Goal: Navigation & Orientation: Find specific page/section

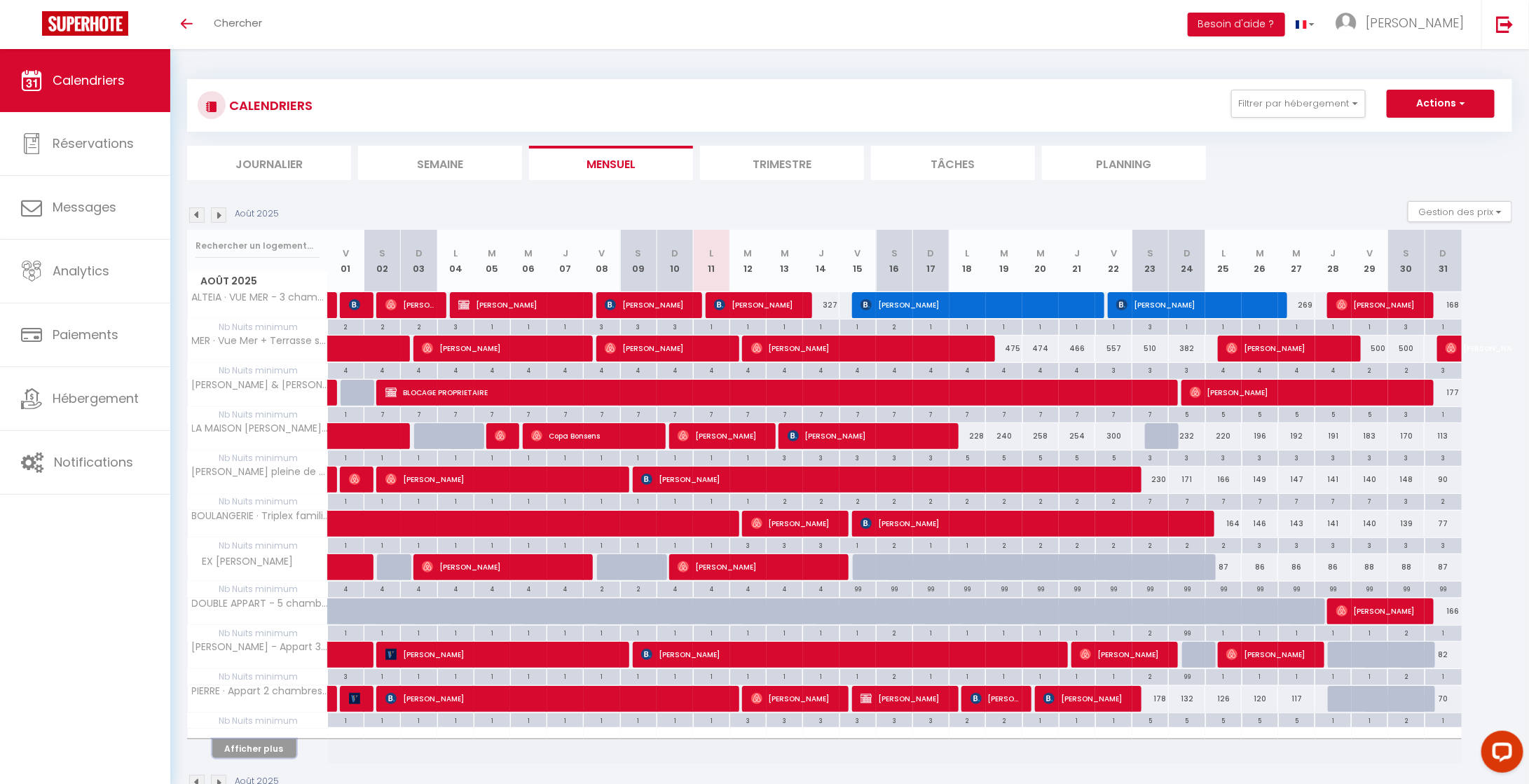
click at [270, 746] on button "Afficher plus" at bounding box center [254, 748] width 84 height 19
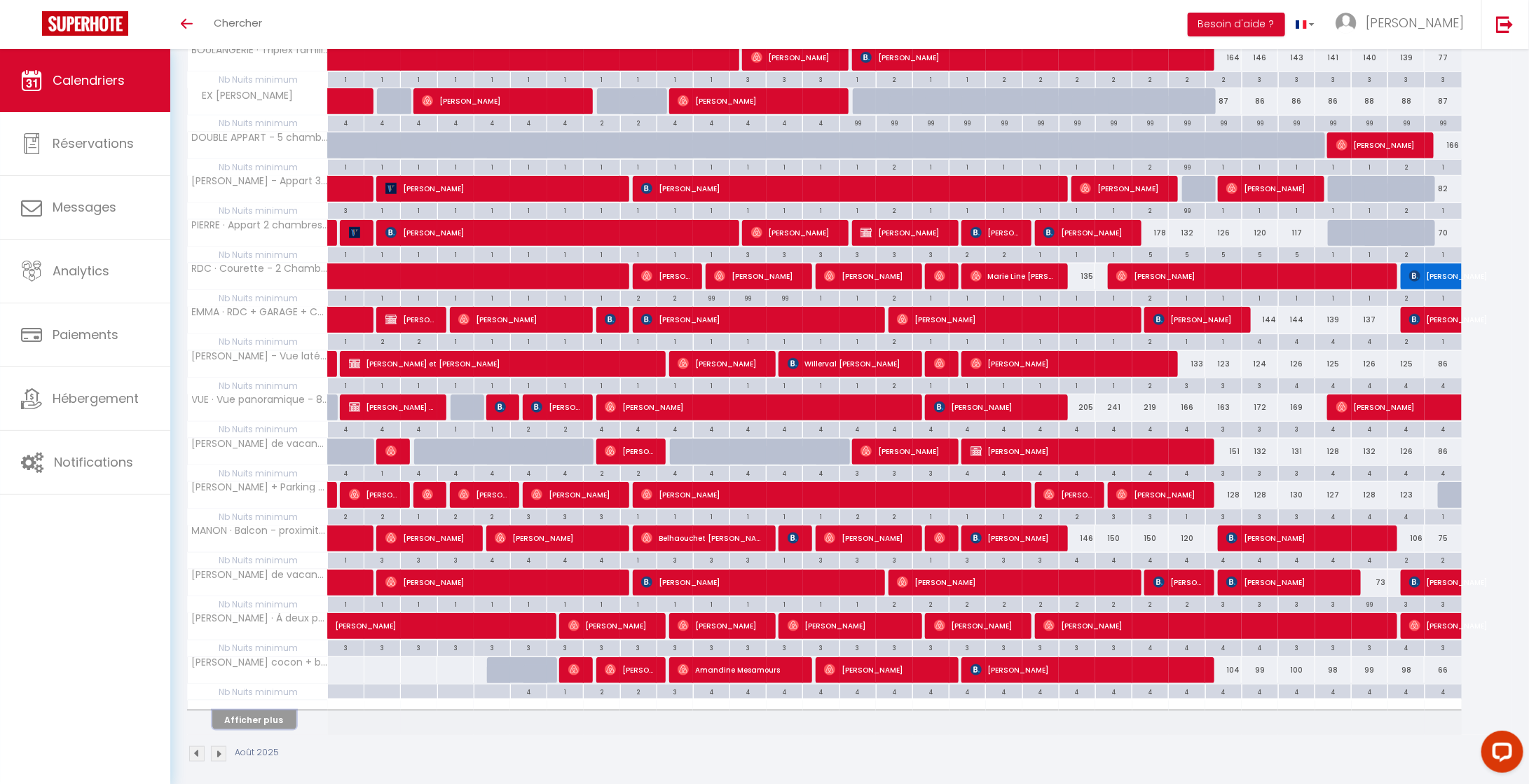
click at [274, 710] on button "Afficher plus" at bounding box center [254, 719] width 84 height 19
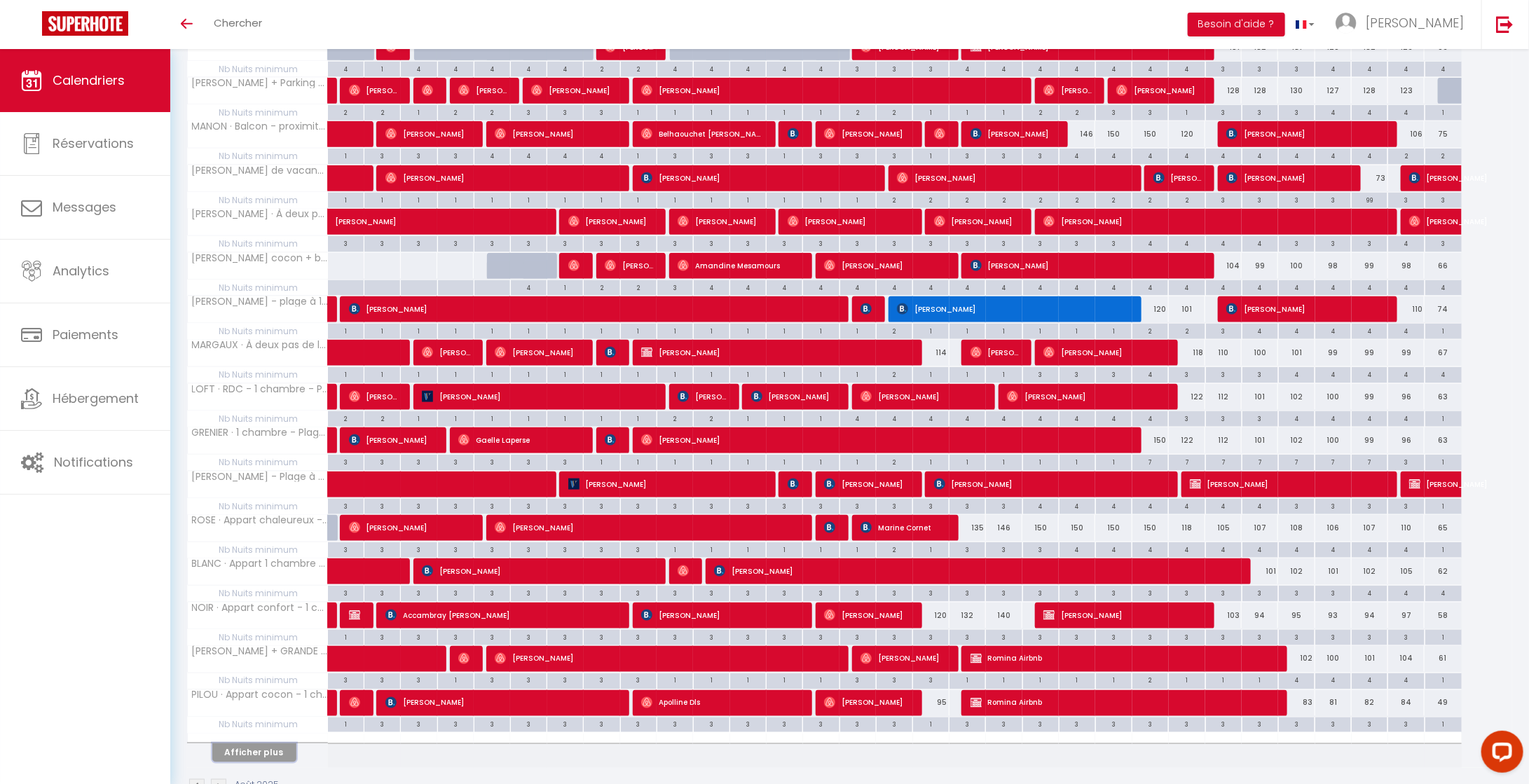
scroll to position [899, 0]
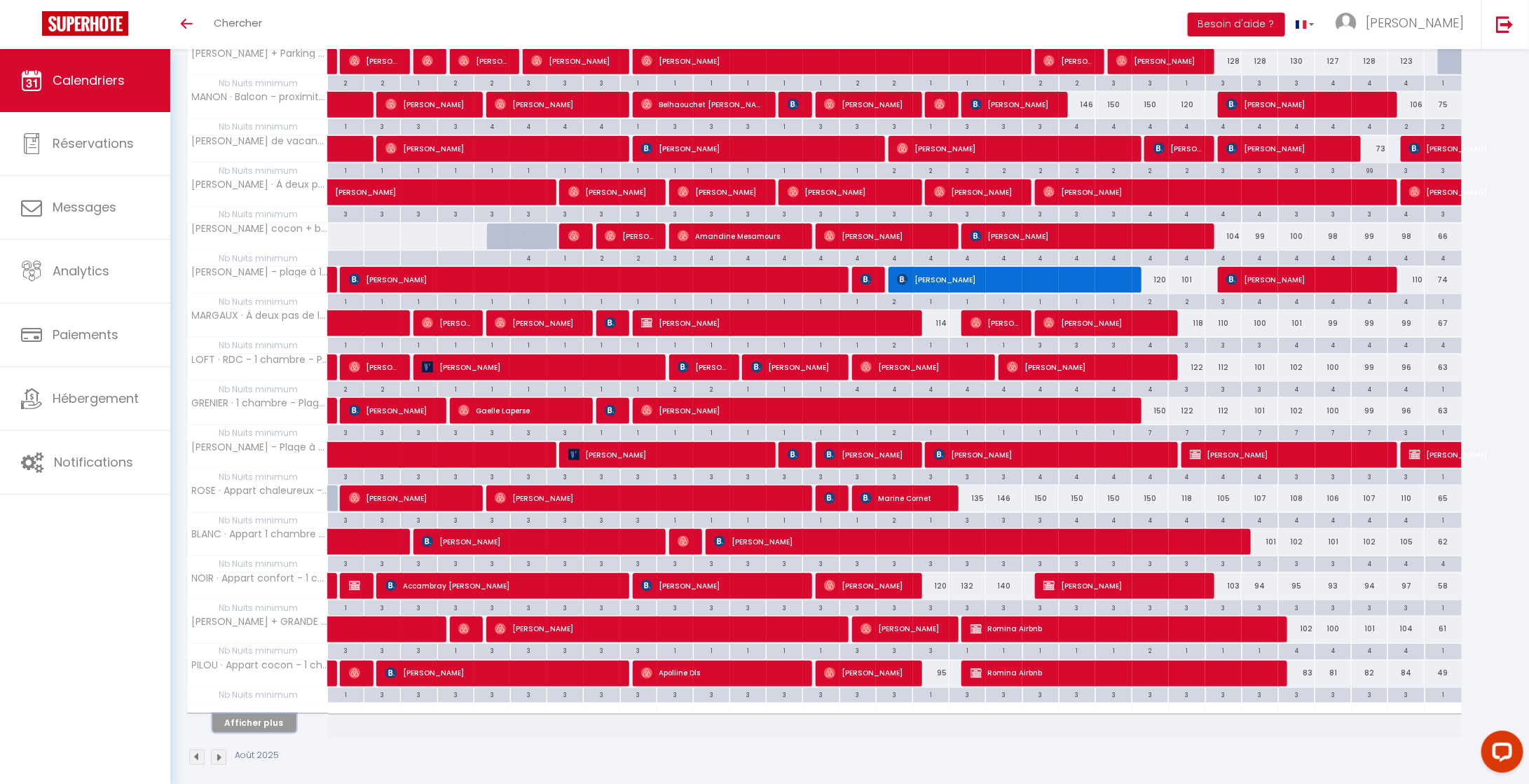
click at [273, 718] on button "Afficher plus" at bounding box center [254, 723] width 84 height 19
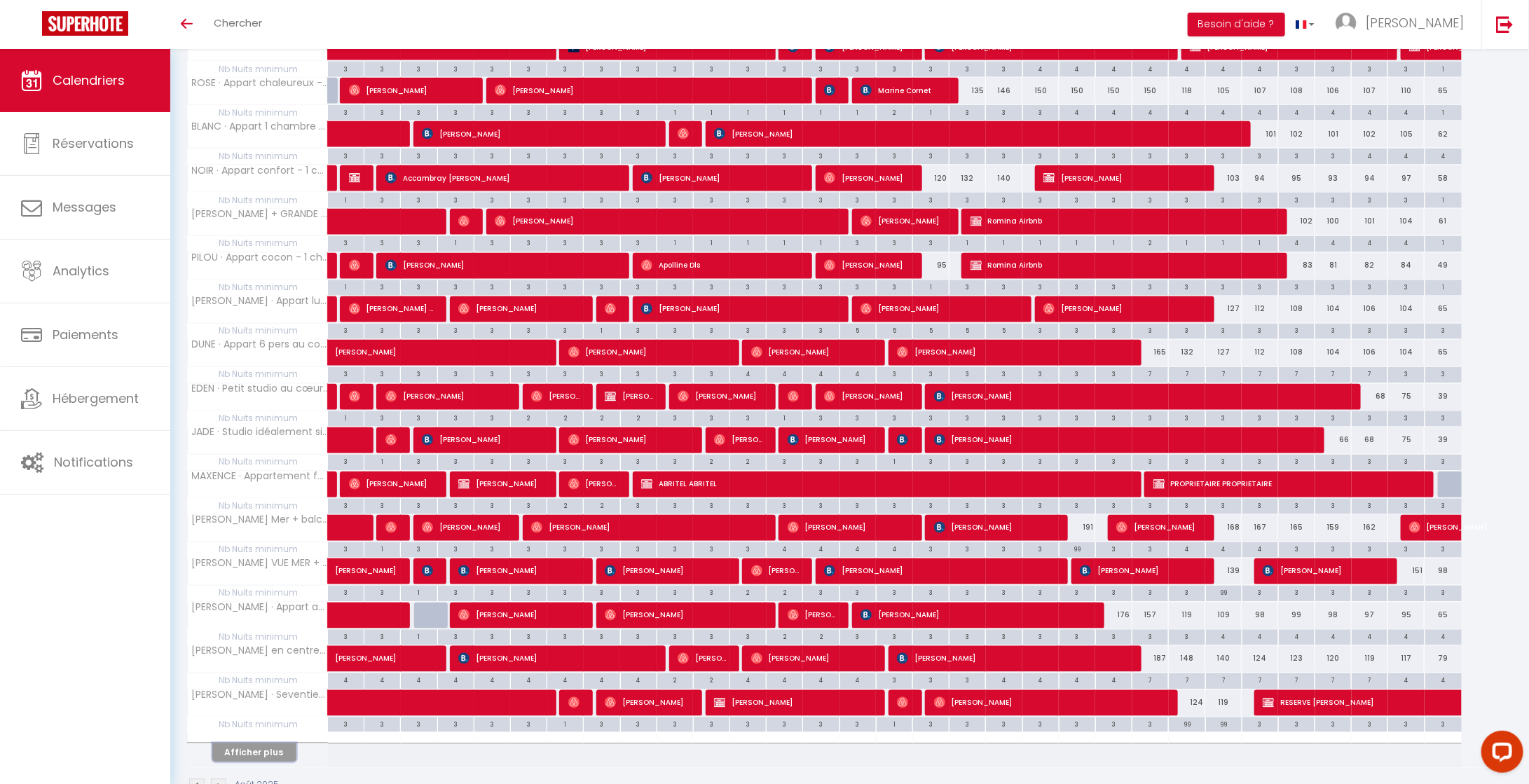
scroll to position [1332, 0]
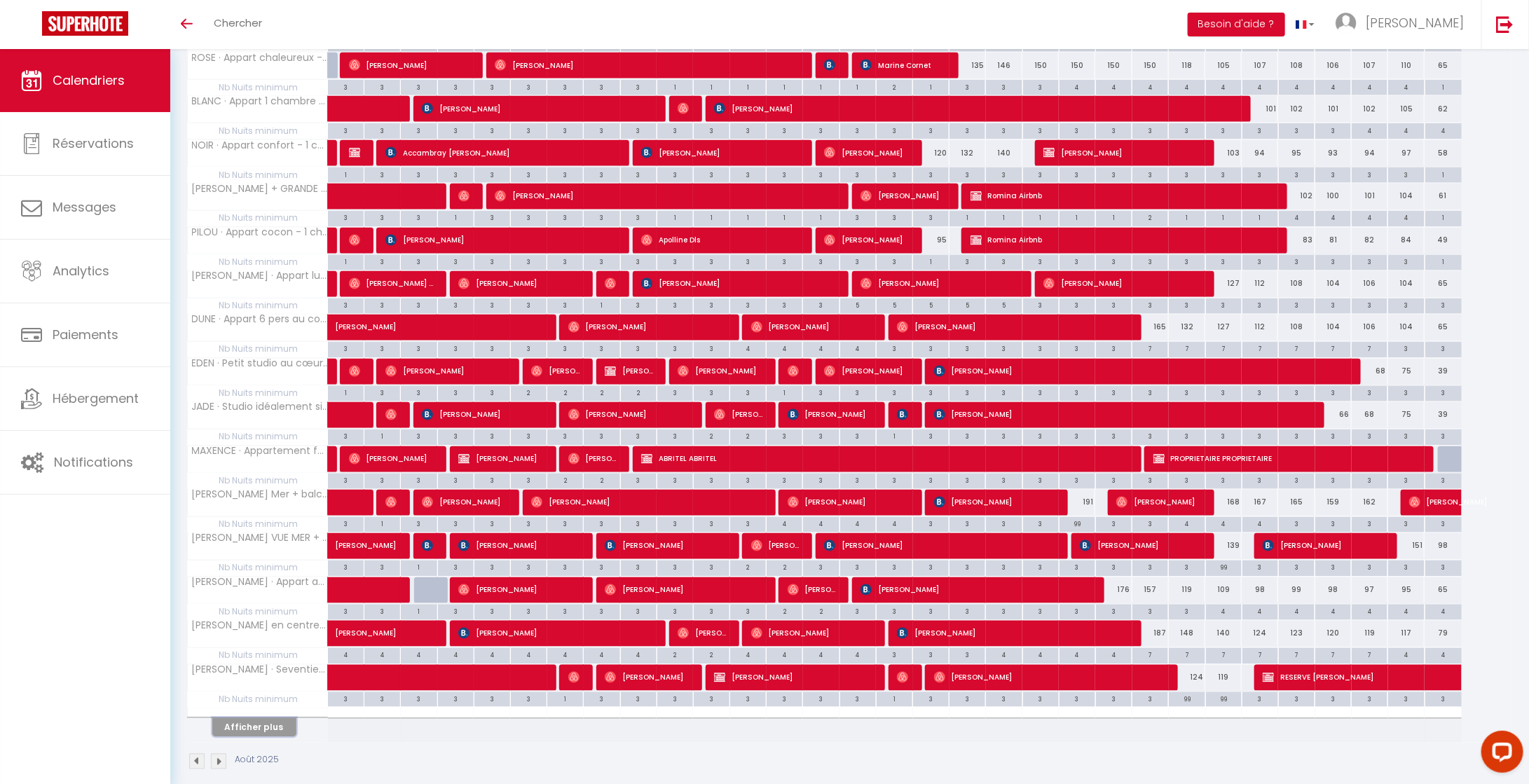
click at [277, 718] on button "Afficher plus" at bounding box center [254, 727] width 84 height 19
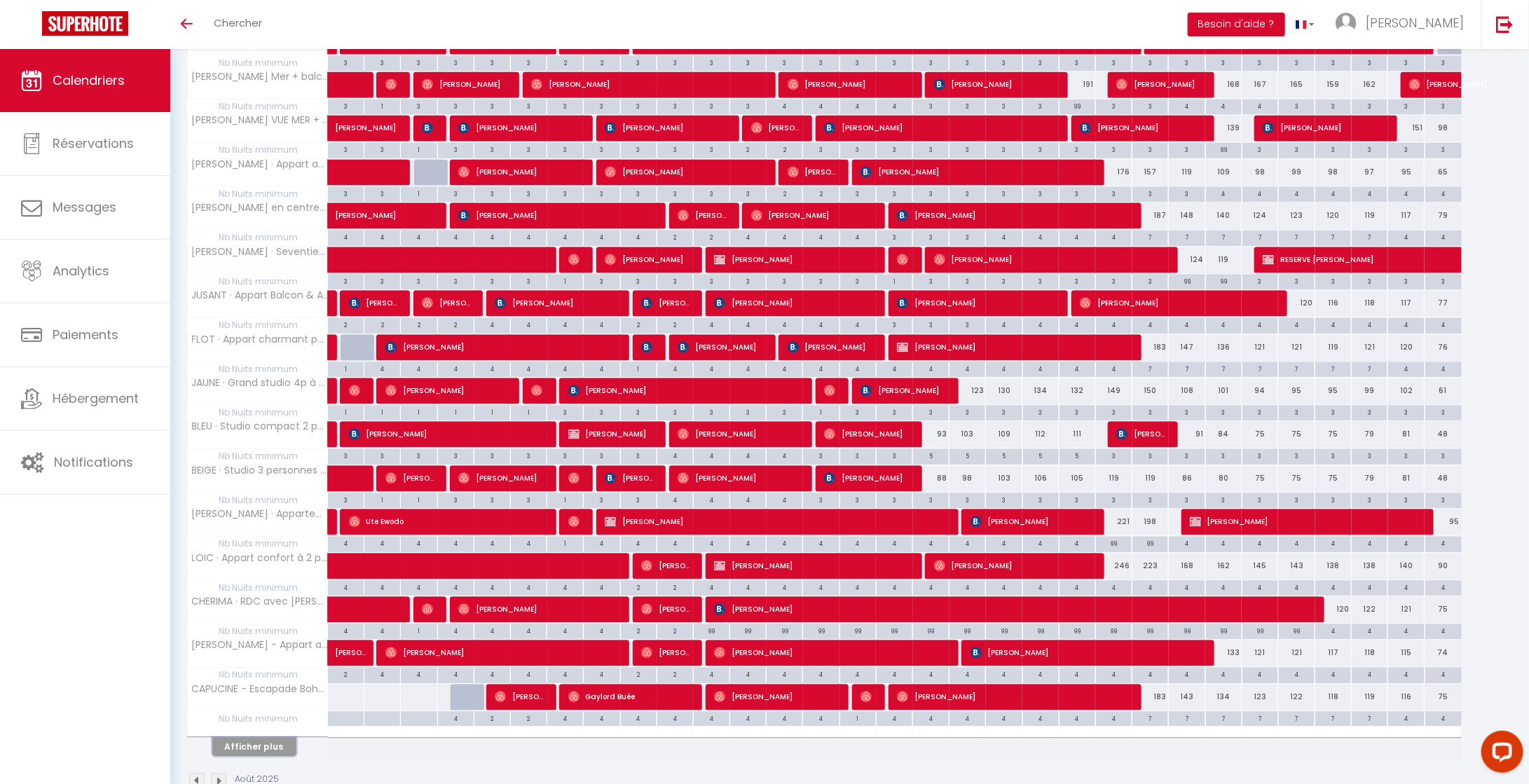
scroll to position [1766, 0]
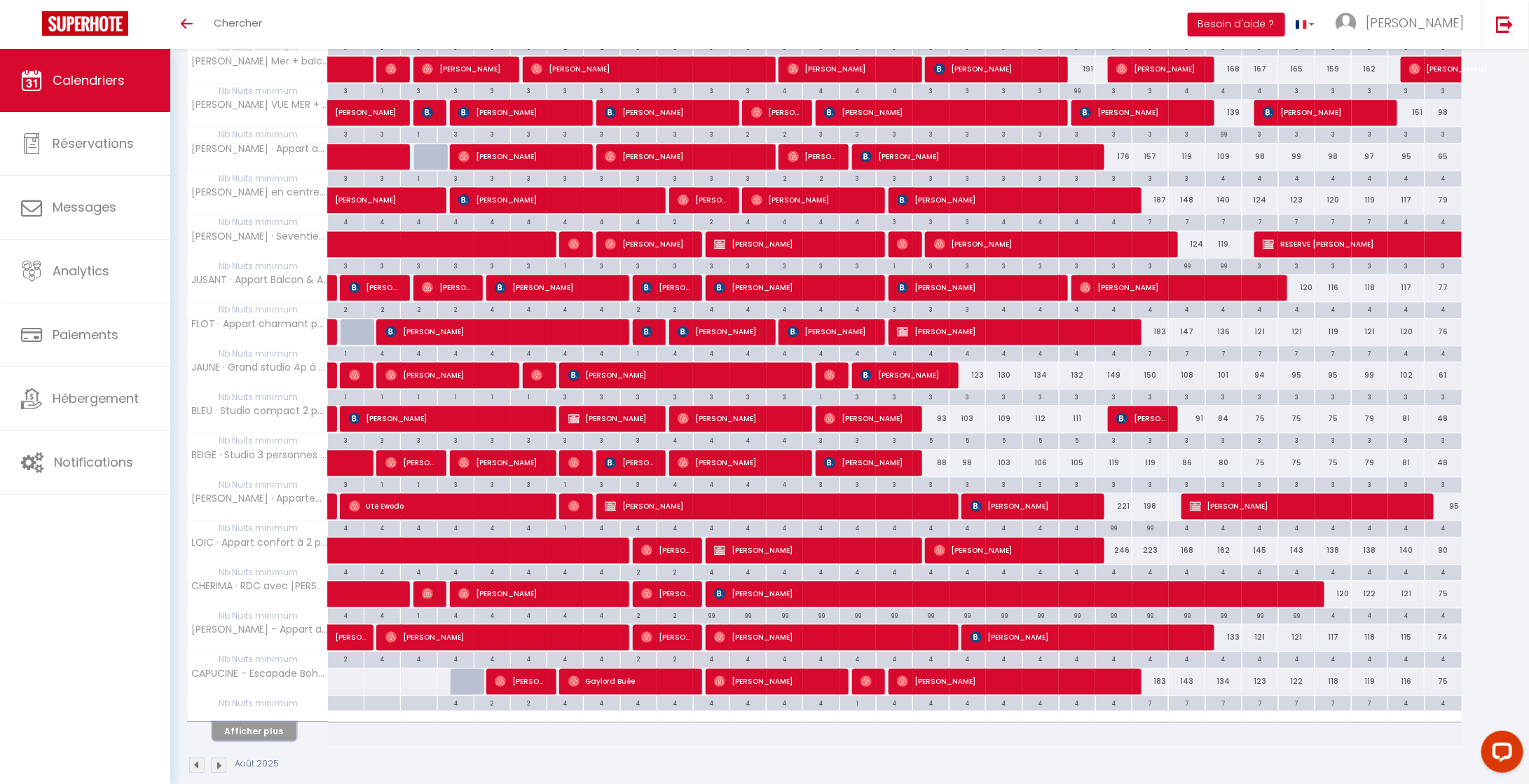
click at [252, 721] on button "Afficher plus" at bounding box center [254, 730] width 84 height 19
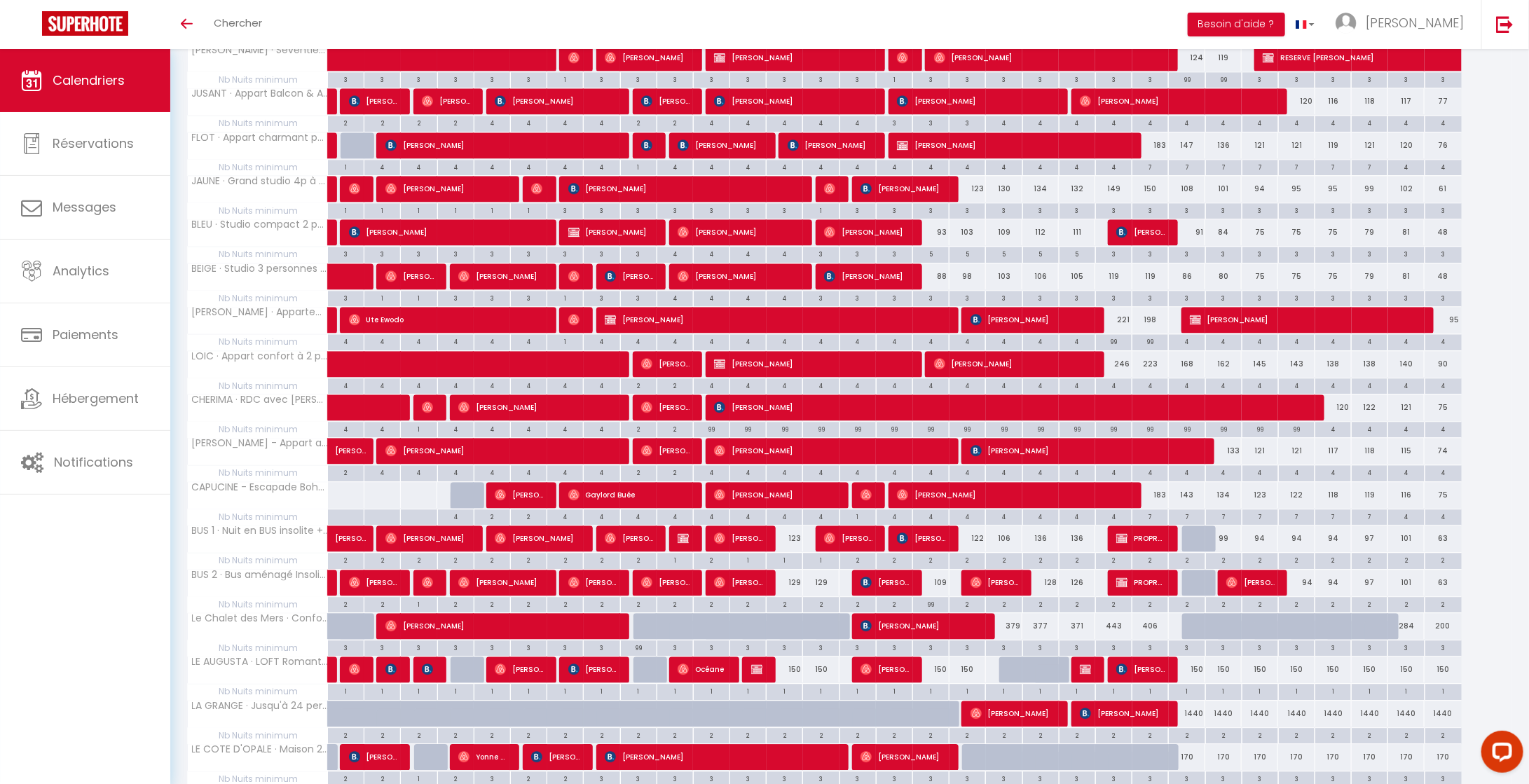
scroll to position [1962, 0]
